Goal: Task Accomplishment & Management: Use online tool/utility

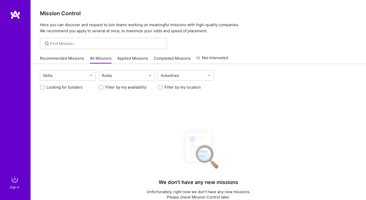
scroll to position [75, 0]
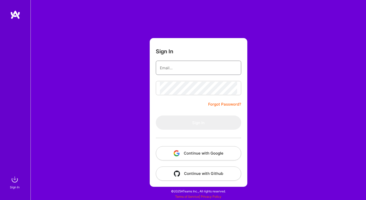
type input "[EMAIL_ADDRESS][DOMAIN_NAME]"
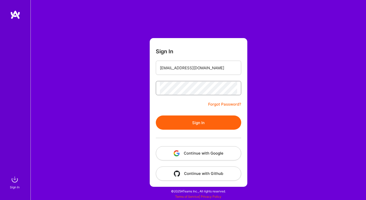
click at [156, 116] on button "Sign In" at bounding box center [198, 123] width 85 height 14
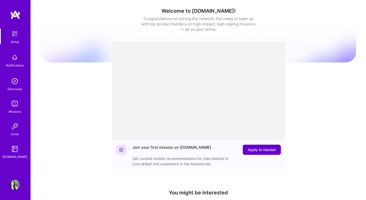
click at [267, 152] on button "Apply to mission" at bounding box center [261, 150] width 38 height 10
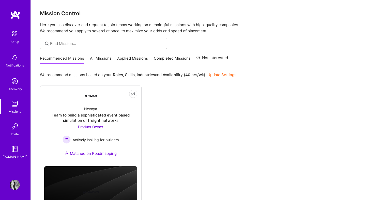
click at [103, 60] on link "All Missions" at bounding box center [101, 60] width 22 height 8
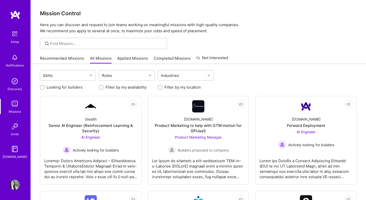
click at [73, 86] on label "Looking for builders" at bounding box center [64, 87] width 36 height 5
click at [44, 86] on input "Looking for builders" at bounding box center [43, 88] width 4 height 4
checkbox input "true"
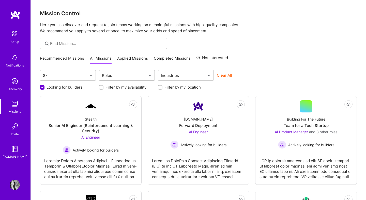
click at [128, 75] on div "Roles" at bounding box center [122, 75] width 47 height 10
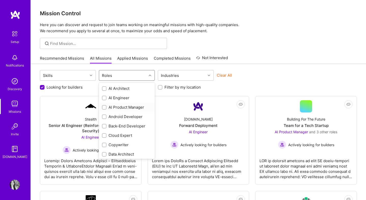
click at [104, 106] on input "checkbox" at bounding box center [105, 108] width 4 height 4
checkbox input "true"
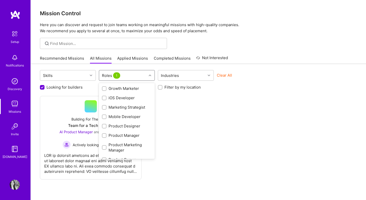
scroll to position [147, 0]
click at [104, 134] on input "checkbox" at bounding box center [105, 136] width 4 height 4
checkbox input "true"
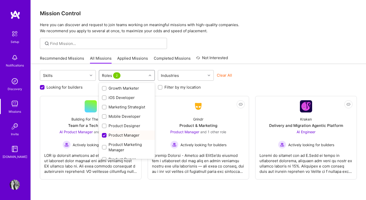
scroll to position [172, 0]
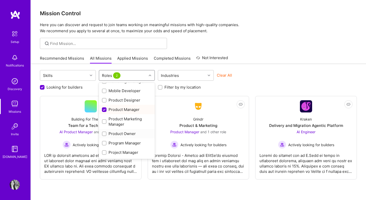
click at [104, 134] on input "checkbox" at bounding box center [105, 134] width 4 height 4
checkbox input "true"
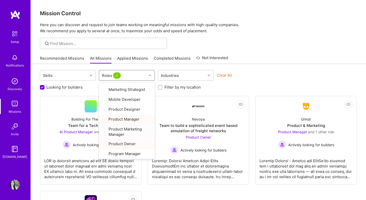
click at [258, 82] on div "Looking for builders Filter by my availability Filter by my location" at bounding box center [198, 86] width 317 height 8
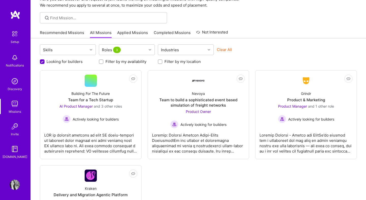
scroll to position [24, 0]
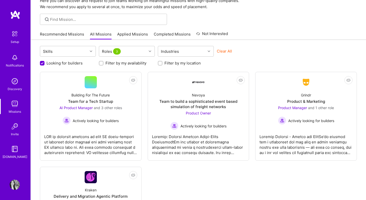
click at [16, 150] on img at bounding box center [15, 149] width 10 height 10
